Goal: Task Accomplishment & Management: Manage account settings

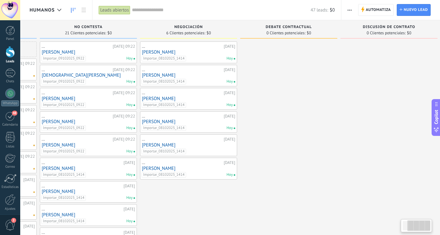
scroll to position [0, 97]
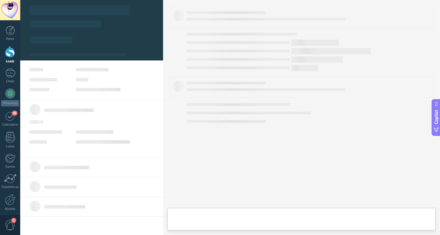
click at [348, 9] on div at bounding box center [301, 16] width 264 height 21
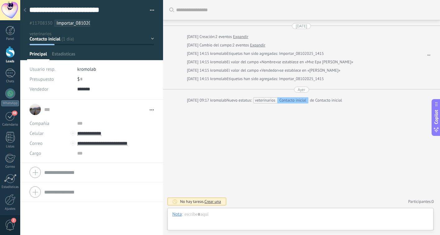
scroll to position [9, 0]
click at [26, 11] on div at bounding box center [25, 10] width 9 height 12
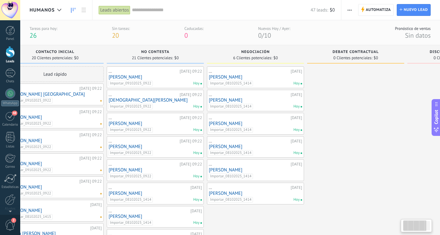
scroll to position [0, 20]
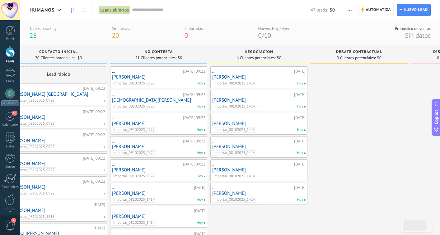
click at [352, 9] on button "button" at bounding box center [349, 10] width 9 height 12
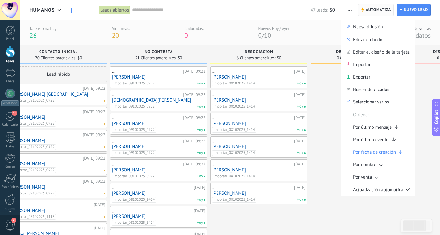
click at [371, 10] on span "Automatiza" at bounding box center [378, 9] width 25 height 11
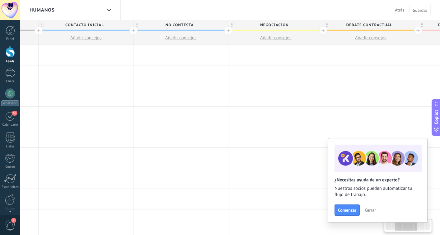
scroll to position [0, 177]
click at [133, 31] on div at bounding box center [134, 30] width 8 height 8
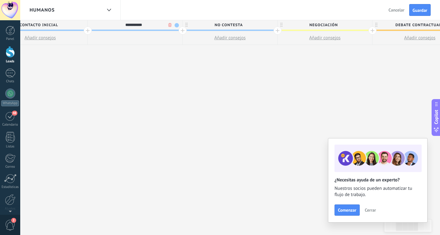
scroll to position [0, 241]
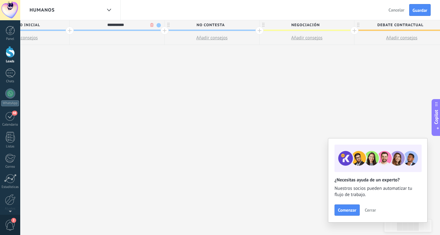
type input "**********"
click at [386, 26] on span "Debate contractual" at bounding box center [399, 25] width 91 height 10
click at [386, 26] on input "**********" at bounding box center [399, 24] width 82 height 9
click at [388, 26] on input "**********" at bounding box center [399, 24] width 82 height 9
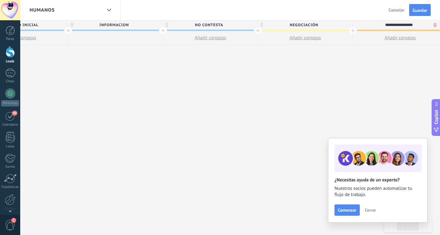
click at [388, 27] on input "**********" at bounding box center [399, 24] width 82 height 9
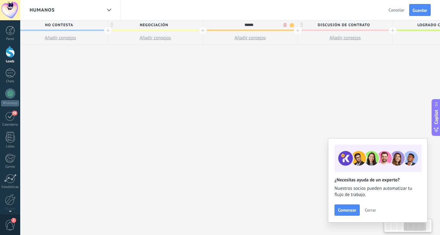
scroll to position [0, 406]
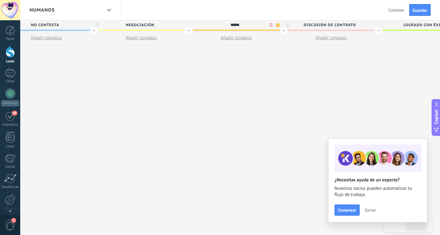
type input "******"
click at [361, 24] on span "Discusión de contrato" at bounding box center [329, 25] width 91 height 10
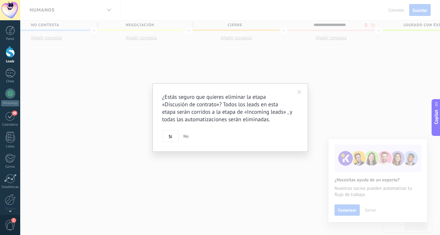
click at [366, 26] on body ".abecls-1,.abecls-2{fill-rule:evenodd}.abecls-2{fill:#fff} .abhcls-1{fill:none}…" at bounding box center [220, 117] width 440 height 235
click at [173, 138] on button "Si" at bounding box center [170, 136] width 16 height 12
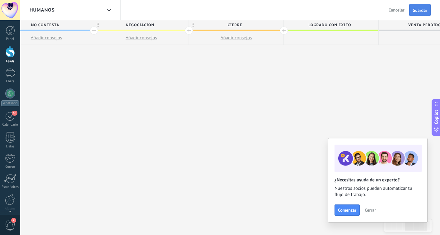
click at [418, 9] on span "Guardar" at bounding box center [420, 10] width 15 height 4
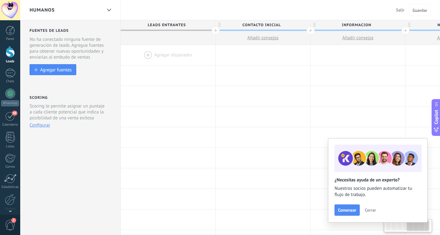
scroll to position [0, 406]
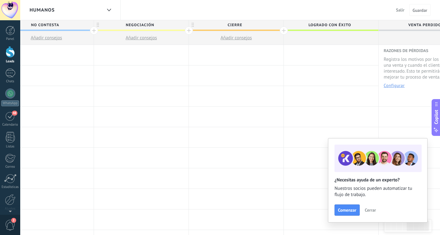
click at [43, 14] on div "humanos" at bounding box center [66, 10] width 72 height 20
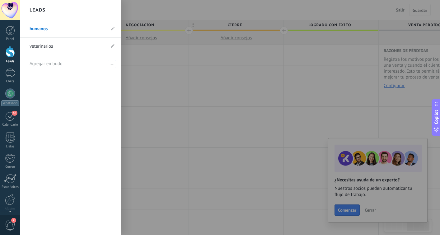
click at [37, 33] on link "humanos" at bounding box center [68, 28] width 76 height 17
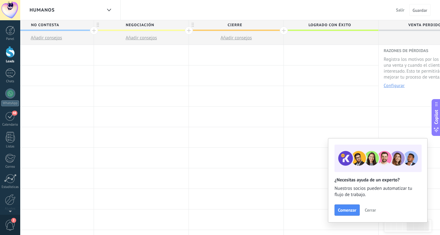
click at [400, 9] on span "Salir" at bounding box center [400, 10] width 8 height 6
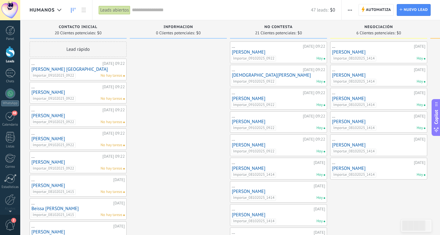
click at [348, 10] on use "button" at bounding box center [350, 10] width 4 height 1
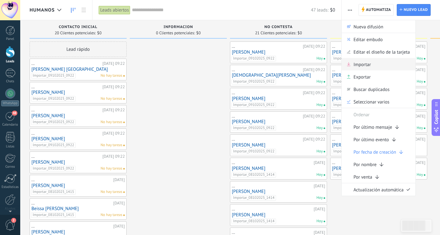
click at [355, 65] on span "Importar" at bounding box center [361, 64] width 17 height 12
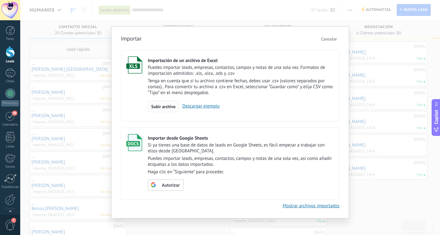
click at [161, 104] on span "Subir archivo" at bounding box center [163, 106] width 24 height 4
click at [0, 0] on input "Importación de un archivo de Excel Puedes importar leads, empresas, contactos, …" at bounding box center [0, 0] width 0 height 0
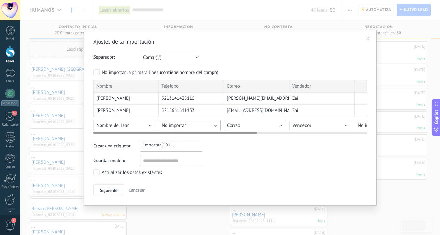
click at [176, 124] on span "No importar" at bounding box center [174, 125] width 24 height 6
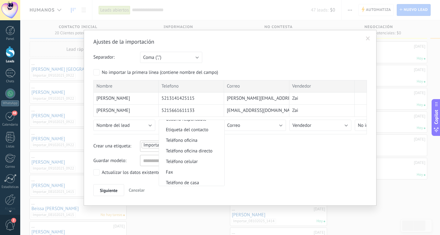
scroll to position [124, 0]
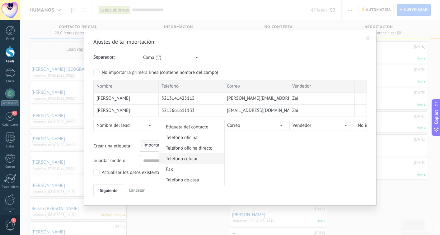
click at [194, 161] on span "Teléfono celular" at bounding box center [190, 159] width 63 height 6
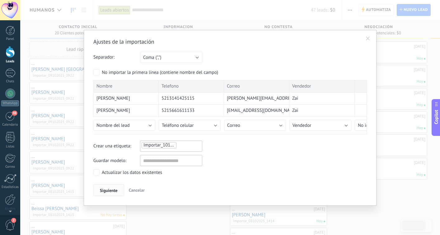
click at [113, 192] on span "Siguiente" at bounding box center [109, 190] width 18 height 4
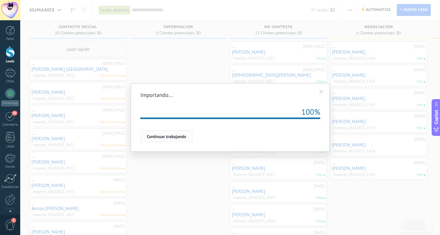
click at [165, 140] on button "Continuar trabajando" at bounding box center [166, 136] width 52 height 12
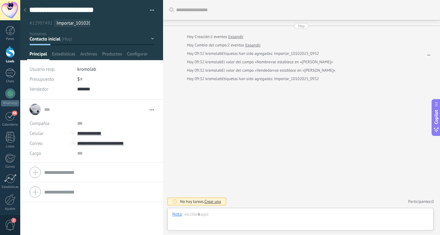
click at [26, 11] on div at bounding box center [25, 10] width 9 height 12
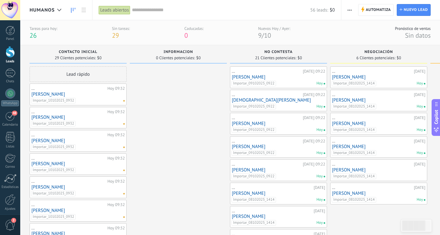
click at [349, 10] on icon "button" at bounding box center [350, 10] width 4 height 1
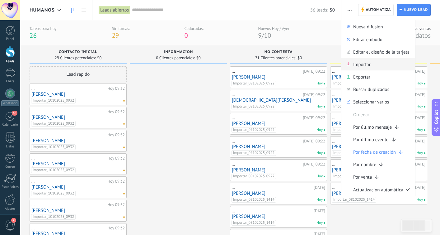
click at [363, 64] on span "Importar" at bounding box center [361, 64] width 17 height 12
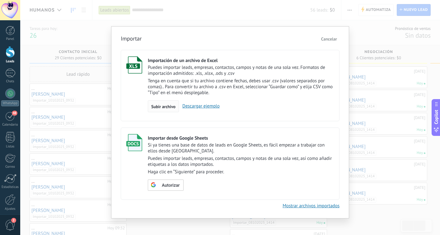
click at [160, 108] on span "Subir archivo" at bounding box center [163, 106] width 24 height 4
click at [0, 0] on input "Importación de un archivo de Excel Puedes importar leads, empresas, contactos, …" at bounding box center [0, 0] width 0 height 0
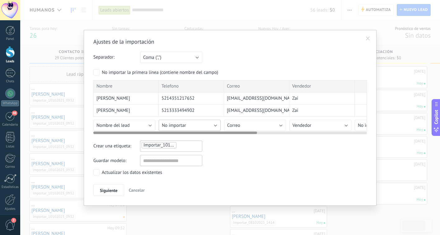
click at [168, 125] on span "No importar" at bounding box center [174, 125] width 24 height 6
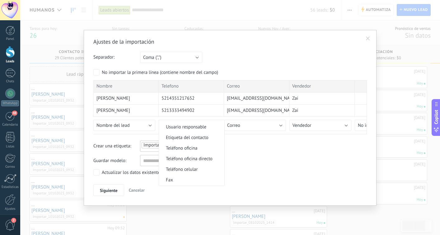
scroll to position [114, 0]
click at [179, 169] on span "Teléfono celular" at bounding box center [190, 168] width 63 height 6
click at [115, 189] on span "Siguiente" at bounding box center [109, 190] width 18 height 4
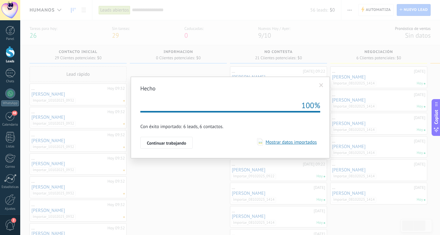
click at [170, 138] on button "Continuar trabajando" at bounding box center [166, 143] width 52 height 12
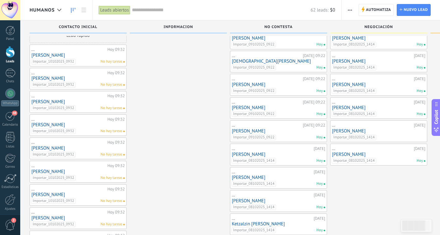
scroll to position [15, 0]
click at [350, 11] on span "button" at bounding box center [350, 10] width 4 height 12
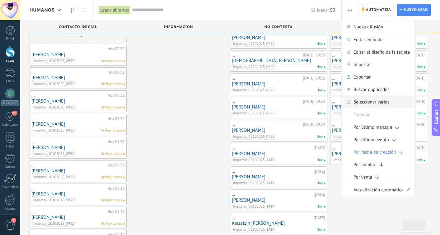
click at [355, 102] on span "Seleccionar varios" at bounding box center [371, 101] width 36 height 12
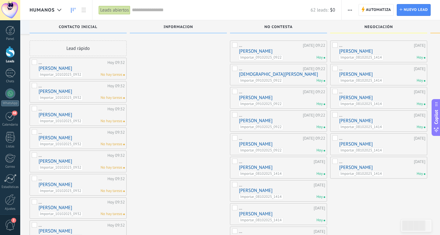
click at [33, 180] on label at bounding box center [35, 180] width 6 height 8
click at [33, 158] on label at bounding box center [35, 156] width 6 height 8
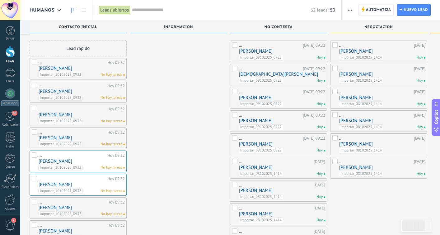
click at [33, 132] on label at bounding box center [35, 133] width 6 height 8
click at [31, 107] on div "... [DATE] 09:32 [PERSON_NAME] Importar_10102025_0932 No hay tareas" at bounding box center [78, 115] width 97 height 22
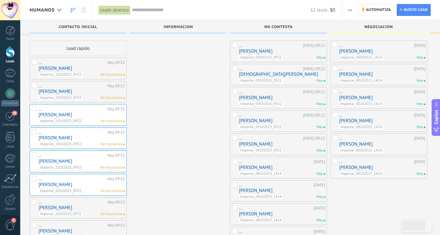
click at [34, 88] on label at bounding box center [35, 87] width 6 height 8
click at [34, 61] on label at bounding box center [35, 63] width 6 height 8
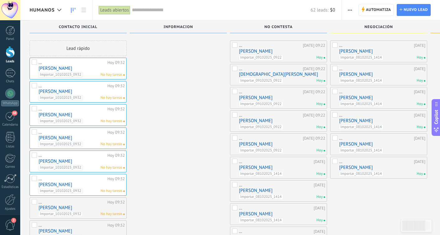
scroll to position [0, 0]
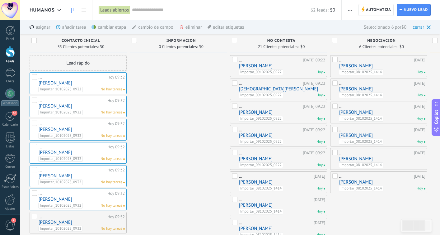
click at [105, 30] on div "cambiar etapa màs" at bounding box center [119, 27] width 56 height 14
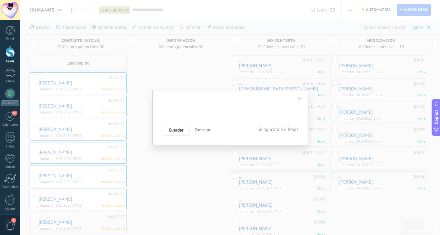
click at [0, 0] on div "Contacto inicial informacion NO CONTESTA Negociación cierre Logrado con éxito V…" at bounding box center [0, 0] width 0 height 0
click at [189, 129] on label at bounding box center [230, 123] width 136 height 11
click at [0, 0] on label "Contacto inicial" at bounding box center [0, 0] width 0 height 0
click at [176, 126] on button "Guardar" at bounding box center [176, 130] width 28 height 12
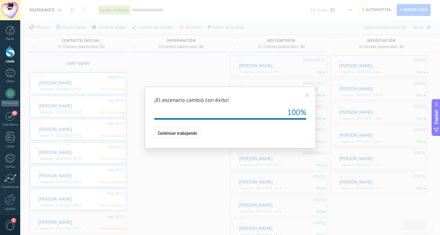
click at [178, 134] on span "Continuar trabajando" at bounding box center [177, 133] width 39 height 4
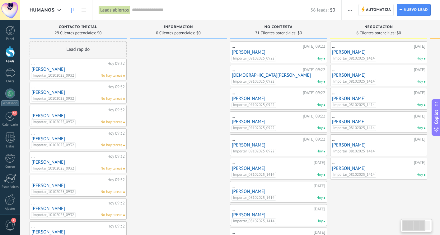
click at [47, 8] on span "humanos" at bounding box center [42, 10] width 25 height 6
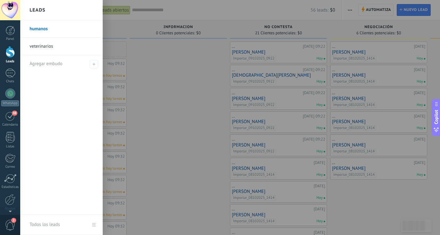
click at [47, 46] on link "veterinarios" at bounding box center [63, 46] width 67 height 17
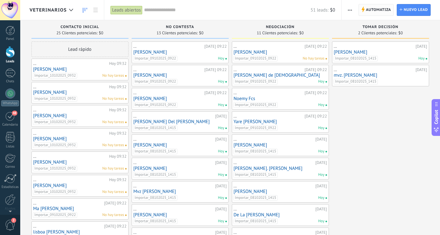
click at [369, 12] on span "Automatiza" at bounding box center [378, 9] width 25 height 11
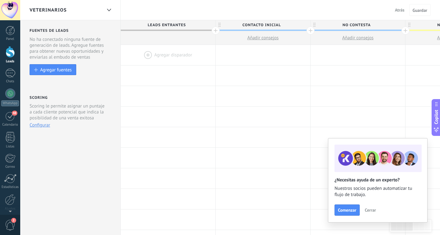
click at [312, 30] on div at bounding box center [311, 30] width 8 height 8
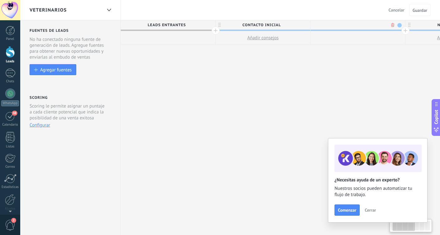
scroll to position [0, 46]
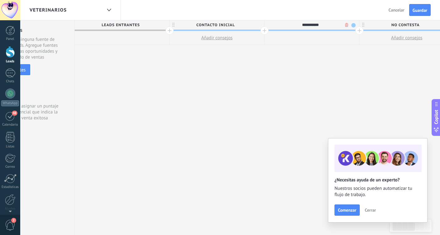
type input "**********"
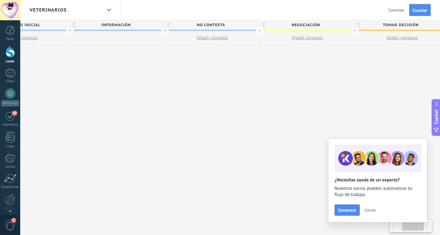
scroll to position [0, 246]
click at [392, 25] on span "Tomar decisión" at bounding box center [395, 25] width 91 height 10
click at [392, 25] on input "**********" at bounding box center [395, 24] width 82 height 9
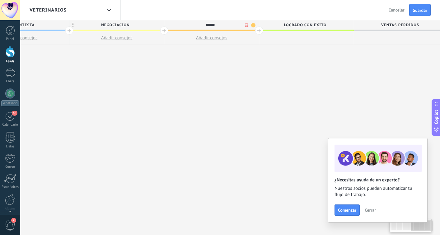
scroll to position [0, 440]
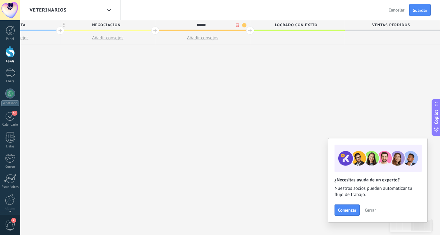
type input "******"
click at [124, 26] on span "Negociación" at bounding box center [105, 25] width 91 height 10
click at [141, 25] on body ".abecls-1,.abecls-2{fill-rule:evenodd}.abecls-2{fill:#fff} .abhcls-1{fill:none}…" at bounding box center [220, 117] width 440 height 235
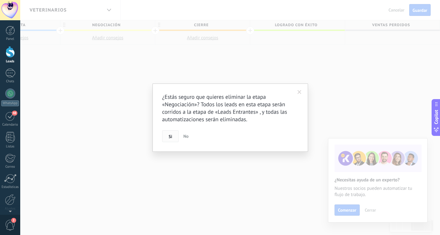
click at [173, 134] on button "Si" at bounding box center [170, 136] width 16 height 12
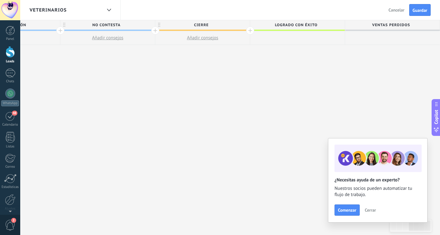
click at [415, 9] on span "Guardar" at bounding box center [420, 10] width 15 height 4
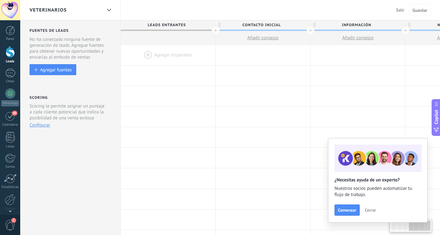
scroll to position [0, 345]
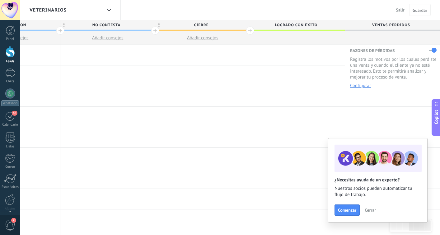
click at [374, 212] on span "Cerrar" at bounding box center [370, 210] width 11 height 4
